Goal: Task Accomplishment & Management: Complete application form

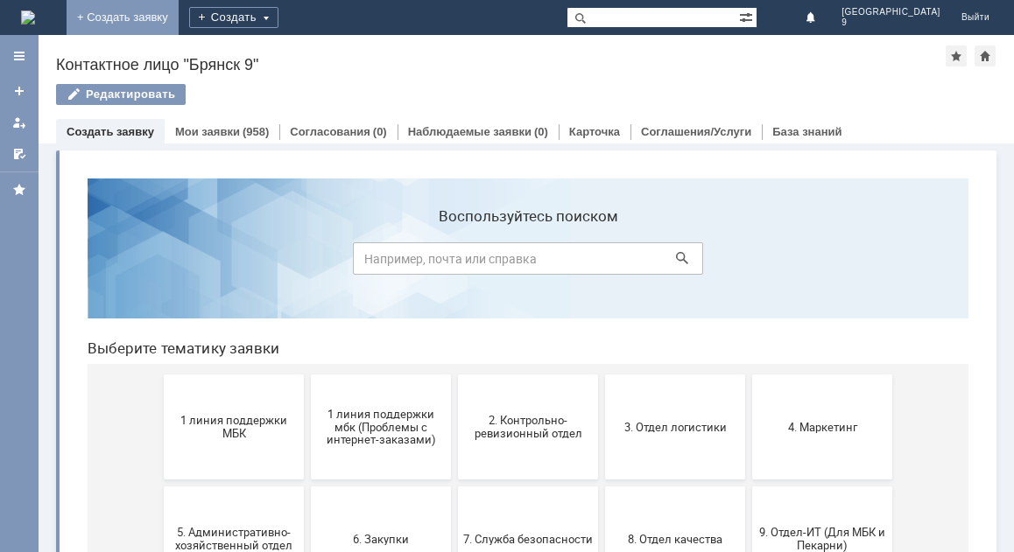
click at [179, 21] on link "+ Создать заявку" at bounding box center [123, 17] width 112 height 35
click at [231, 404] on button "1 линия поддержки МБК" at bounding box center [234, 427] width 140 height 105
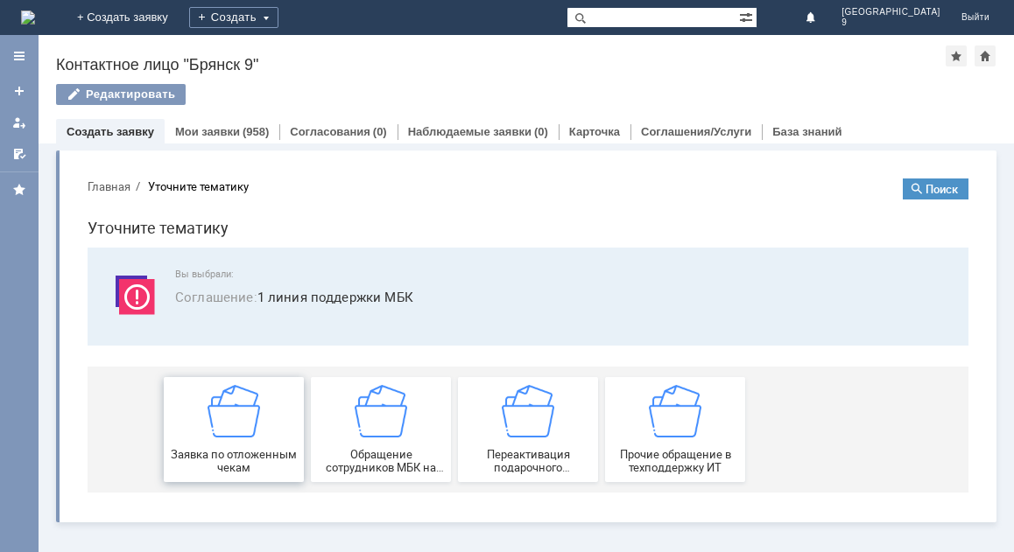
click at [231, 428] on img at bounding box center [234, 411] width 53 height 53
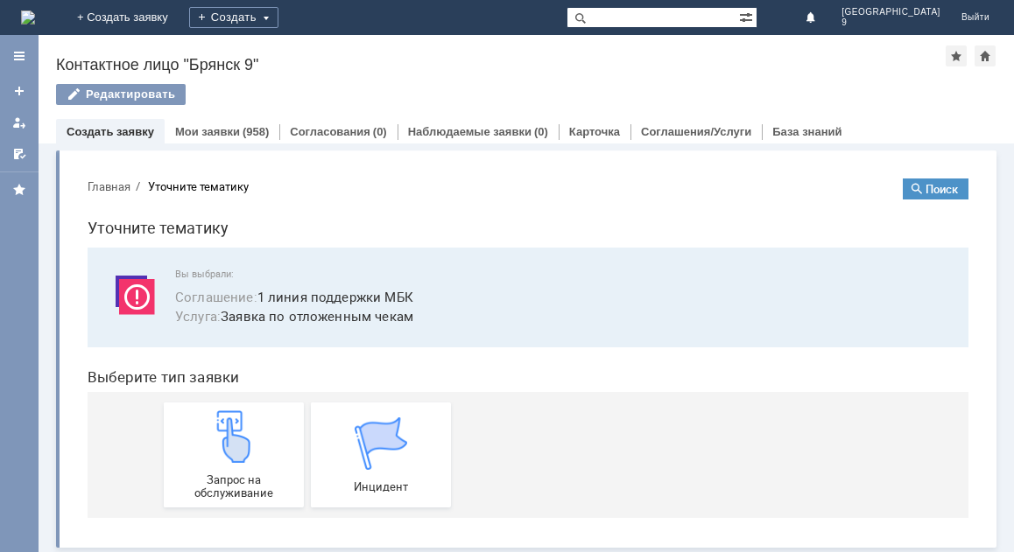
click at [231, 428] on img at bounding box center [234, 437] width 53 height 53
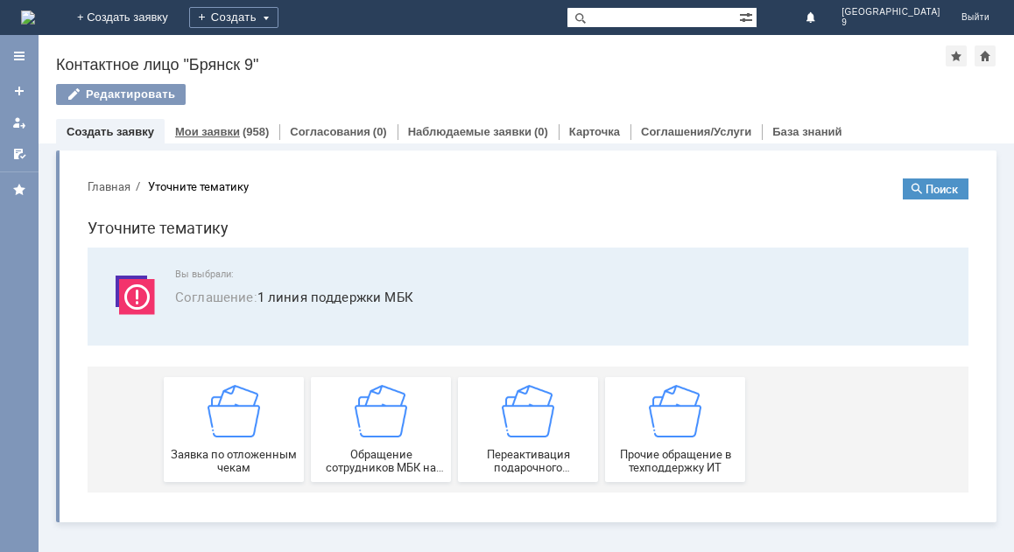
click at [186, 135] on link "Мои заявки" at bounding box center [207, 131] width 65 height 13
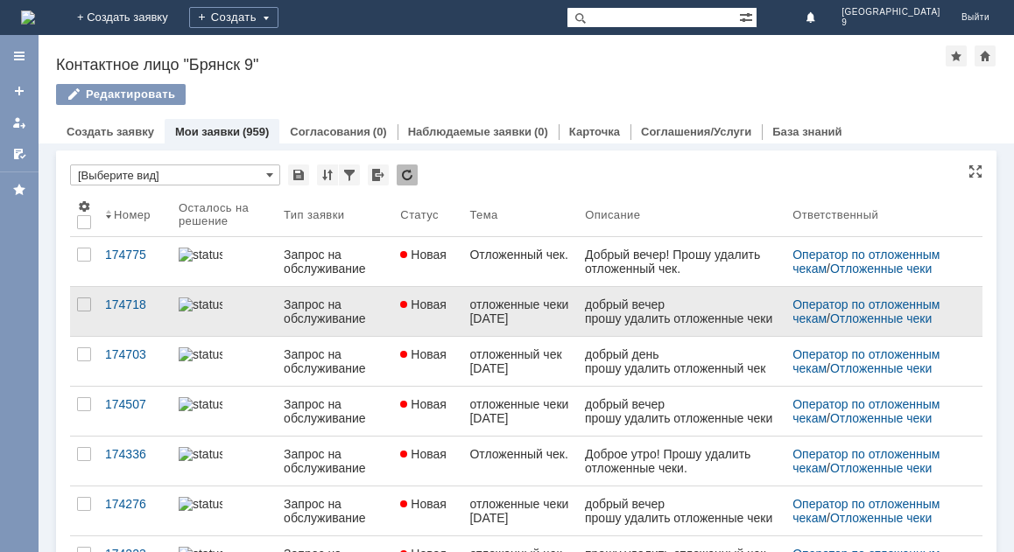
click at [535, 308] on div "отложенные чеки 04.10.2025" at bounding box center [520, 312] width 102 height 28
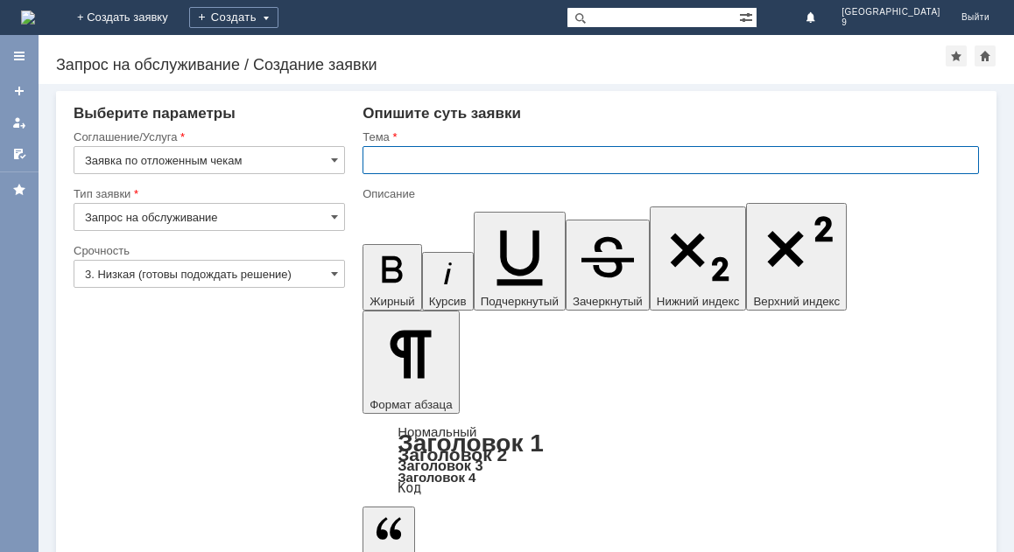
click at [377, 152] on input "text" at bounding box center [670, 160] width 616 height 28
type input "Отложенный чек."
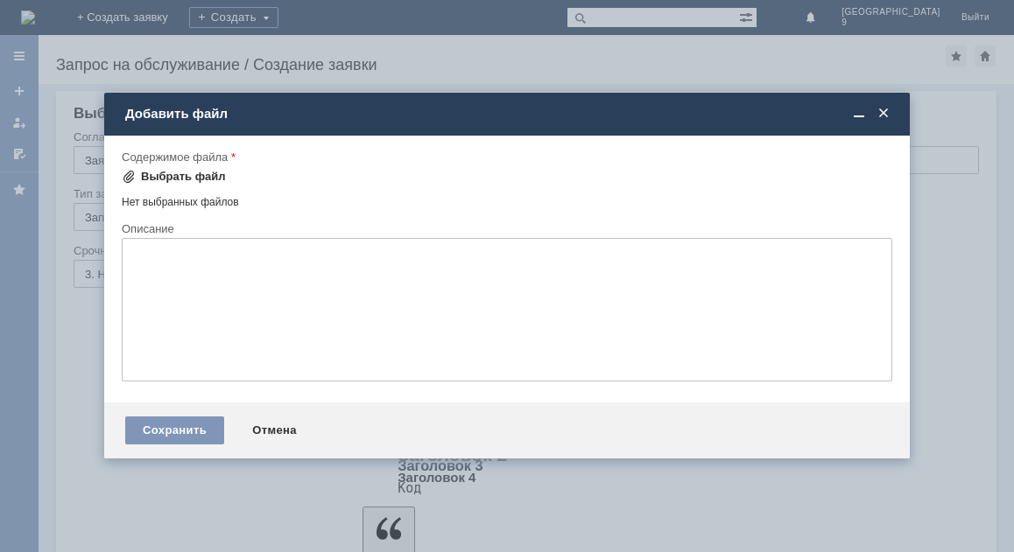
click at [200, 169] on div "Выбрать файл" at bounding box center [174, 176] width 104 height 21
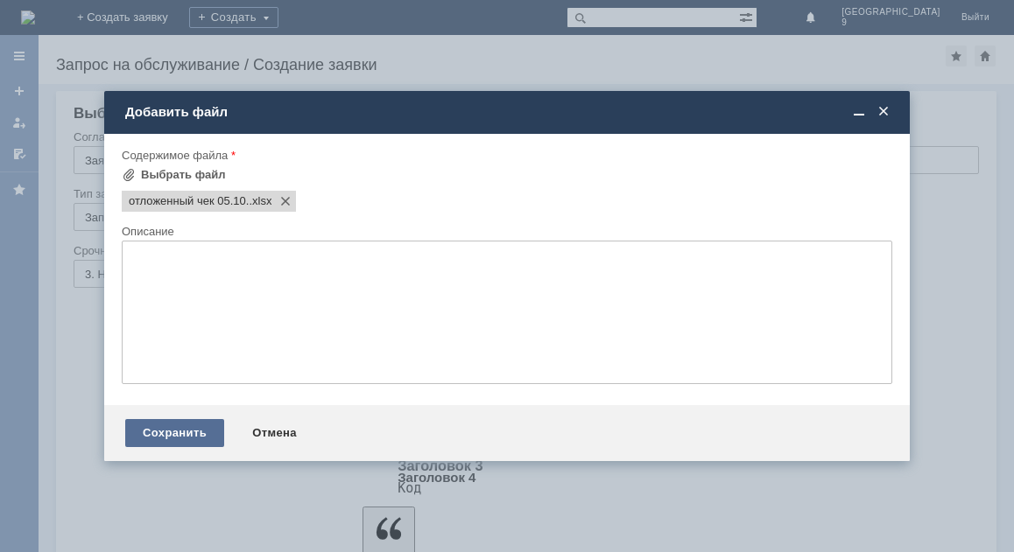
click at [184, 435] on div "Сохранить" at bounding box center [174, 433] width 99 height 28
